Goal: Check status: Check status

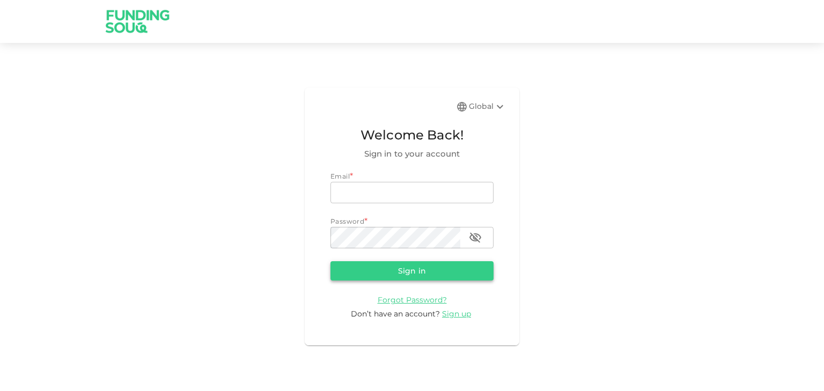
type input "[EMAIL_ADDRESS][DOMAIN_NAME]"
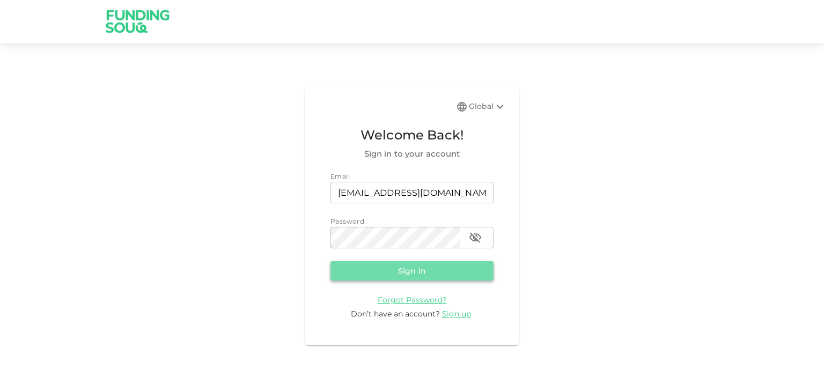
click at [409, 275] on button "Sign in" at bounding box center [412, 270] width 163 height 19
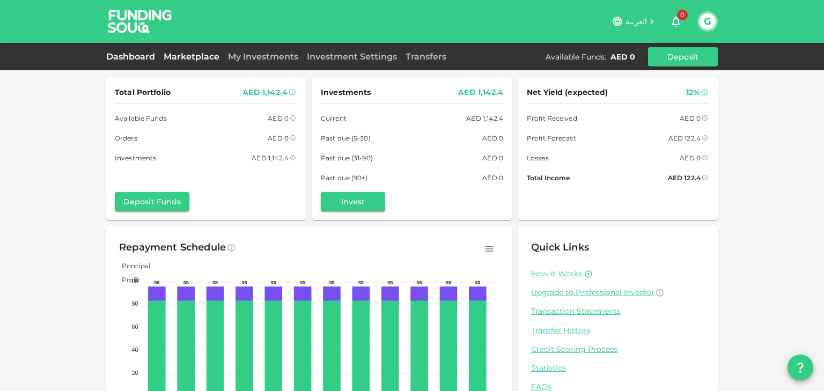
click at [193, 52] on link "Marketplace" at bounding box center [191, 57] width 64 height 10
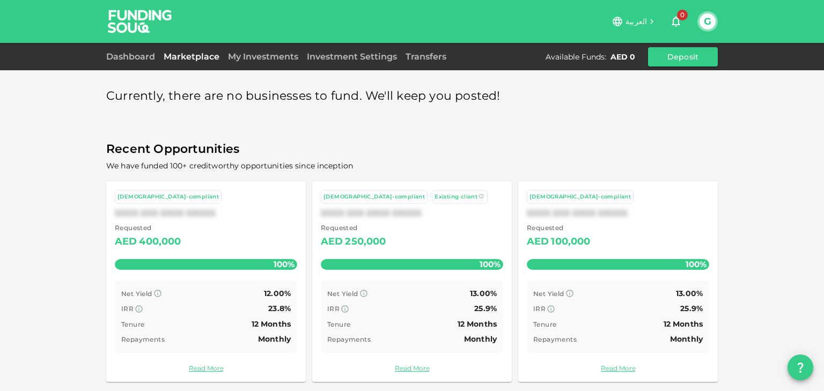
click at [259, 305] on div "IRR 23.8%" at bounding box center [206, 308] width 170 height 13
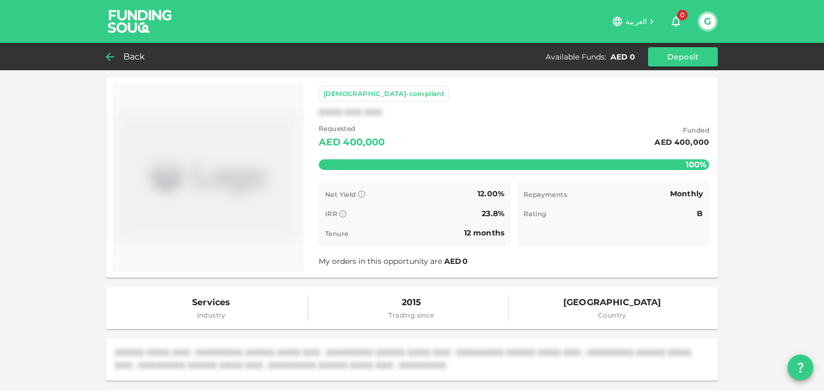
click at [112, 56] on icon at bounding box center [110, 56] width 13 height 13
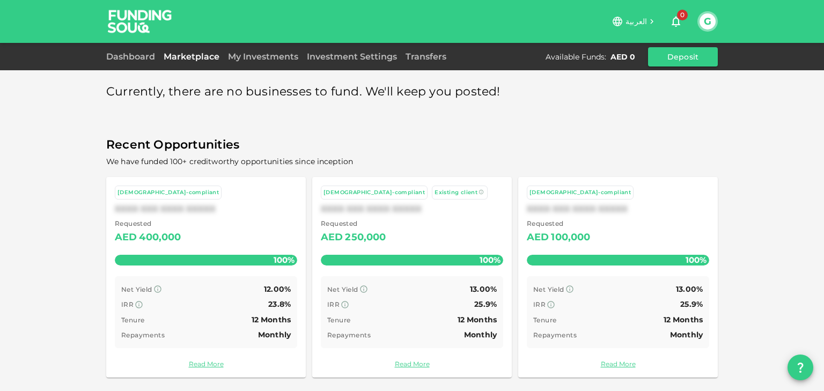
scroll to position [5, 0]
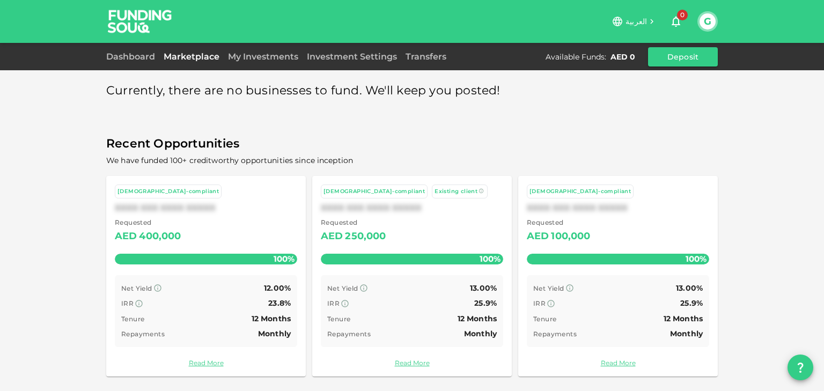
click at [267, 62] on div "My Investments" at bounding box center [263, 56] width 79 height 13
click at [266, 59] on link "My Investments" at bounding box center [263, 57] width 79 height 10
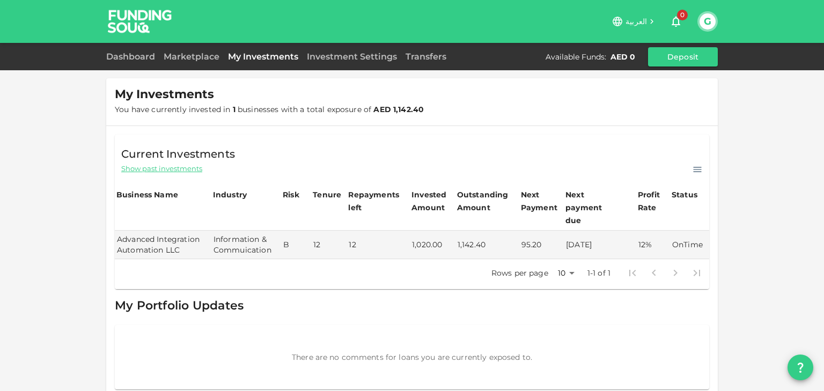
click at [178, 170] on span "Show past investments" at bounding box center [161, 169] width 81 height 10
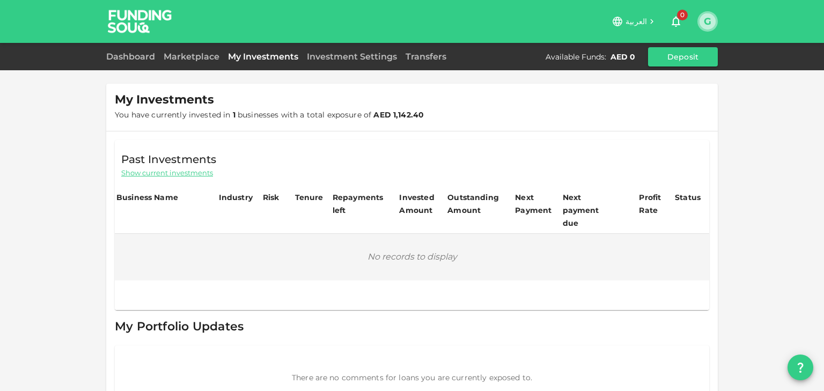
click at [708, 26] on button "G" at bounding box center [708, 21] width 16 height 16
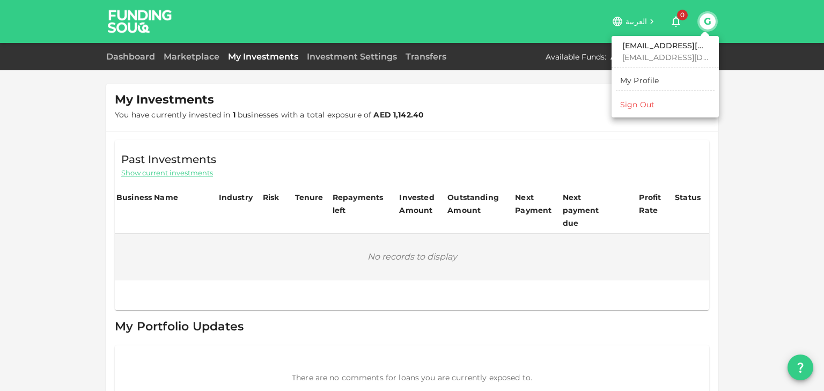
click at [648, 105] on div "Sign Out" at bounding box center [637, 104] width 34 height 11
